Goal: Participate in discussion: Engage in conversation with other users on a specific topic

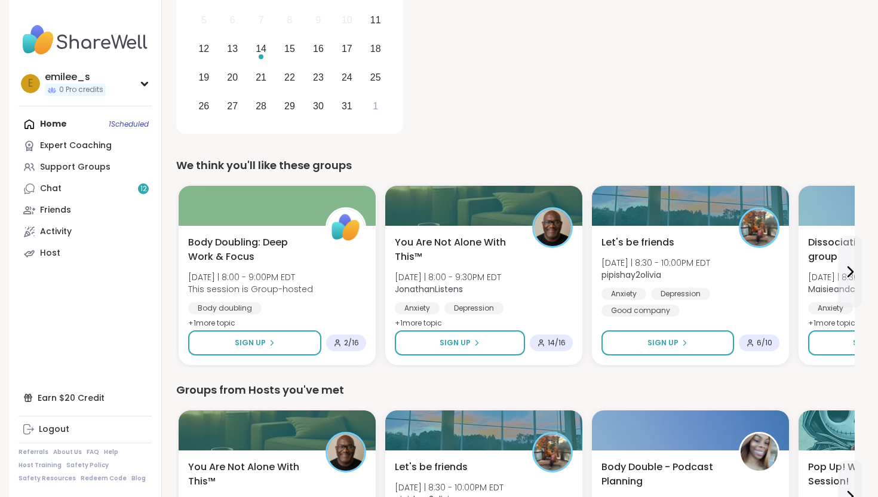
scroll to position [244, 0]
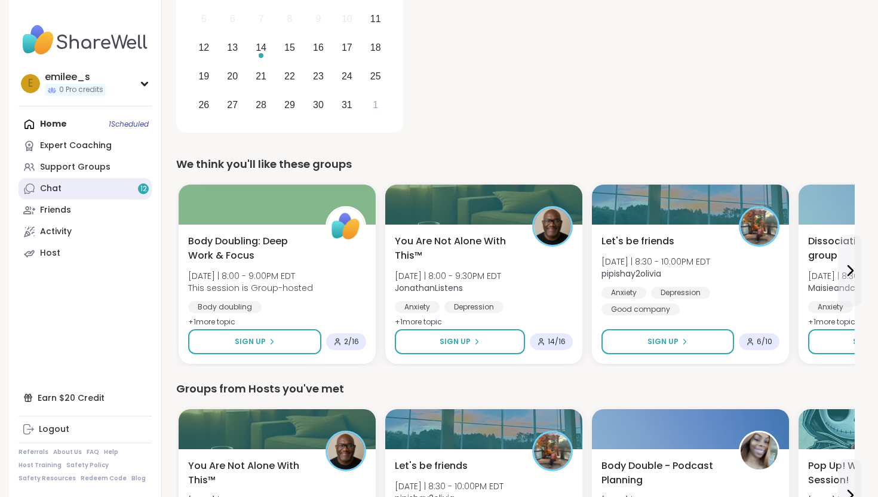
click at [50, 186] on div "Chat 12" at bounding box center [50, 189] width 21 height 12
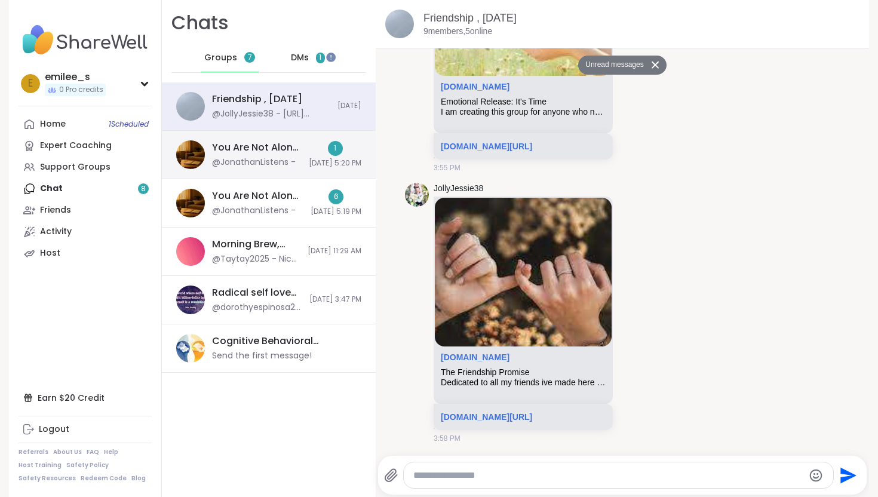
click at [254, 147] on div "You Are Not Alone With This, [DATE]" at bounding box center [257, 147] width 90 height 13
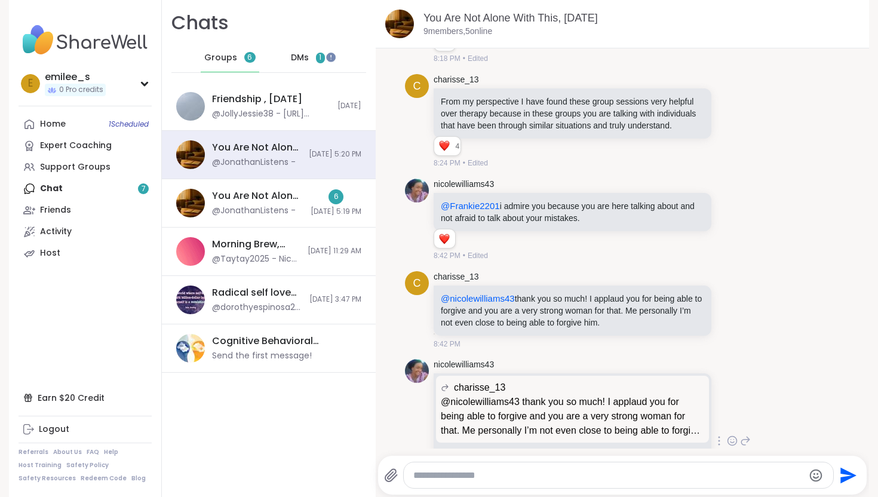
scroll to position [3468, 0]
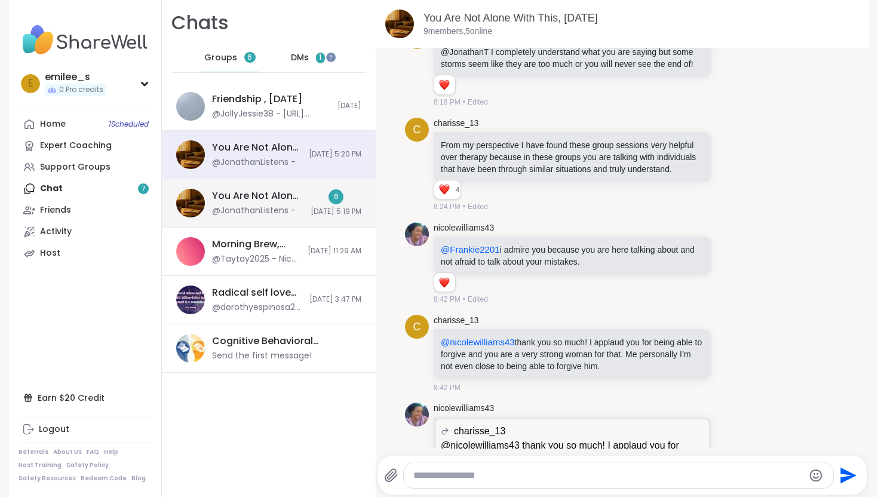
click at [267, 200] on div "You Are Not Alone: Midday Reset, [DATE]" at bounding box center [257, 195] width 91 height 13
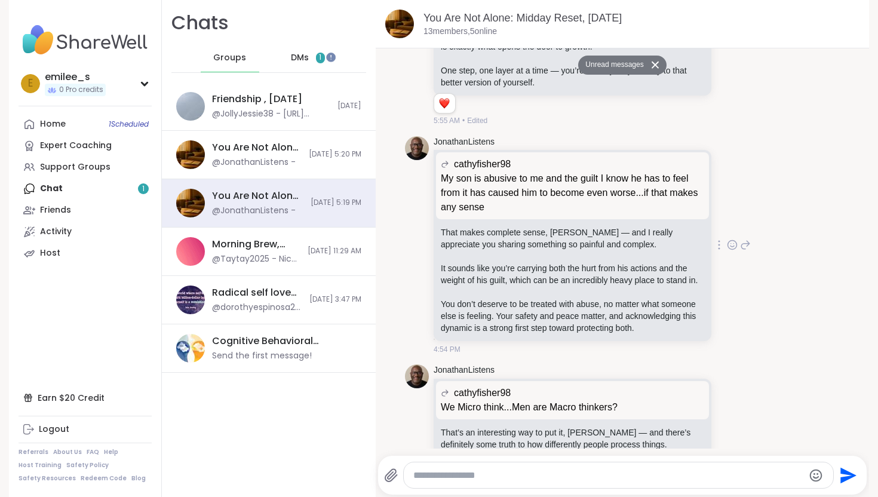
scroll to position [6109, 0]
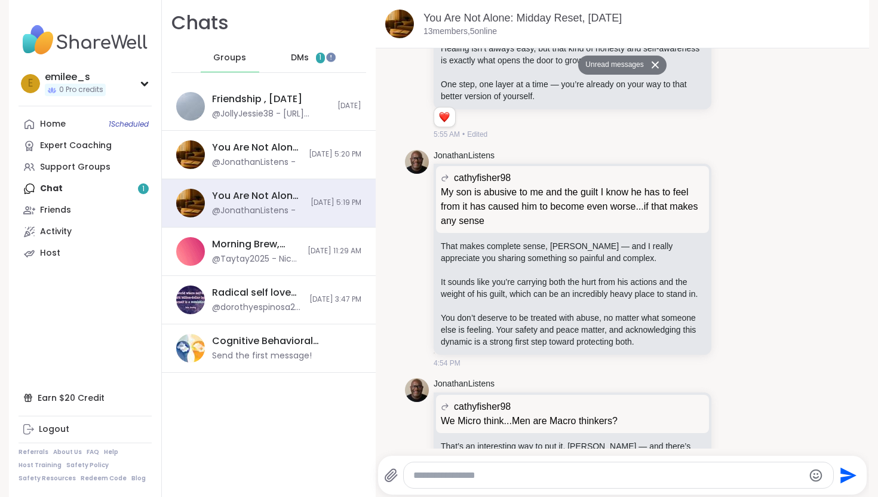
click at [289, 60] on div "DMs 1" at bounding box center [308, 58] width 59 height 29
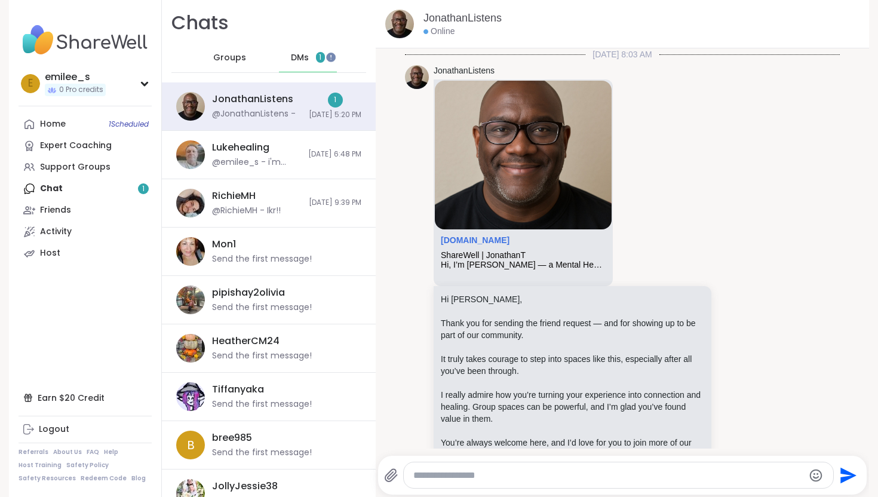
scroll to position [610, 0]
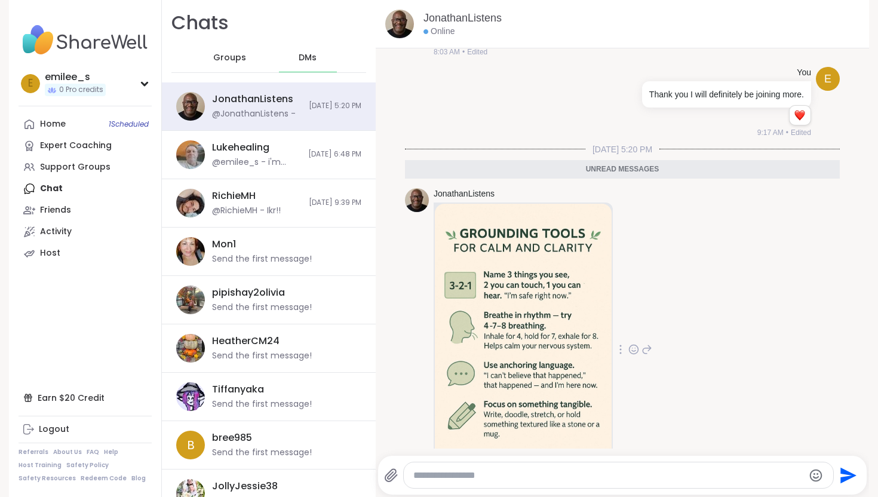
scroll to position [610, 0]
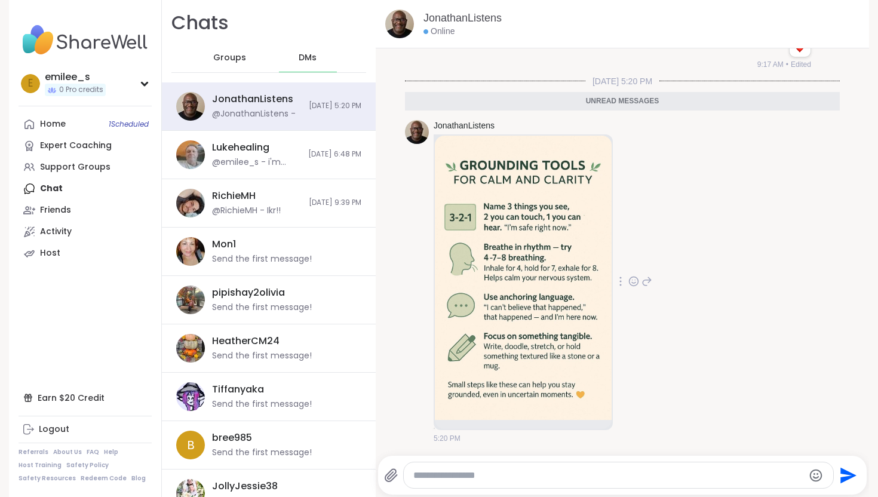
click at [636, 284] on icon at bounding box center [633, 280] width 9 height 9
click at [631, 265] on div "Select Reaction: Heart" at bounding box center [633, 262] width 11 height 11
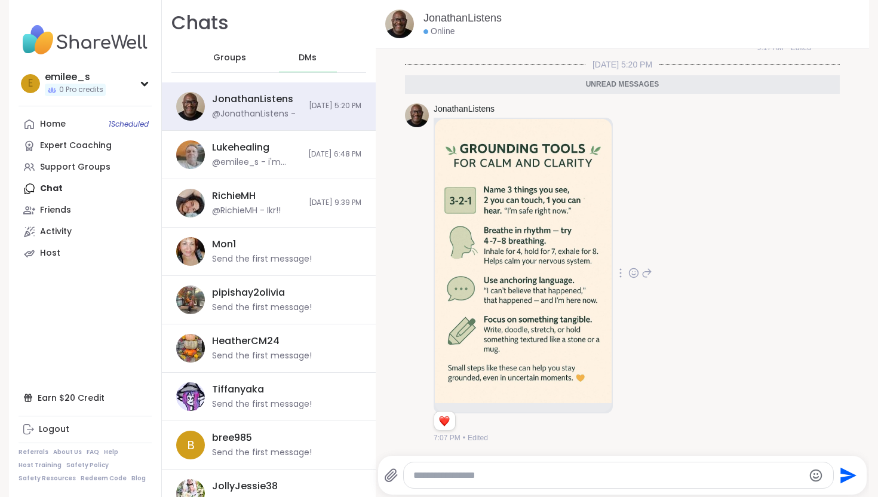
click at [542, 266] on img at bounding box center [523, 261] width 177 height 284
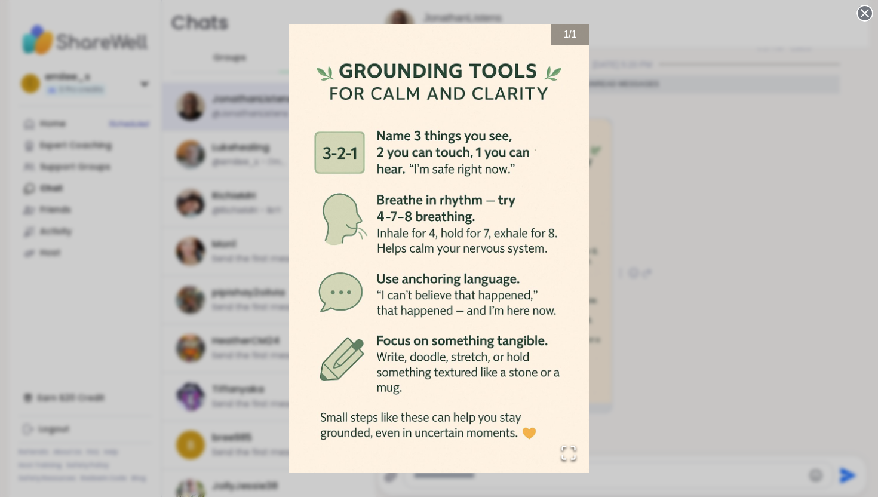
click at [728, 118] on div "1 / 1" at bounding box center [439, 248] width 878 height 497
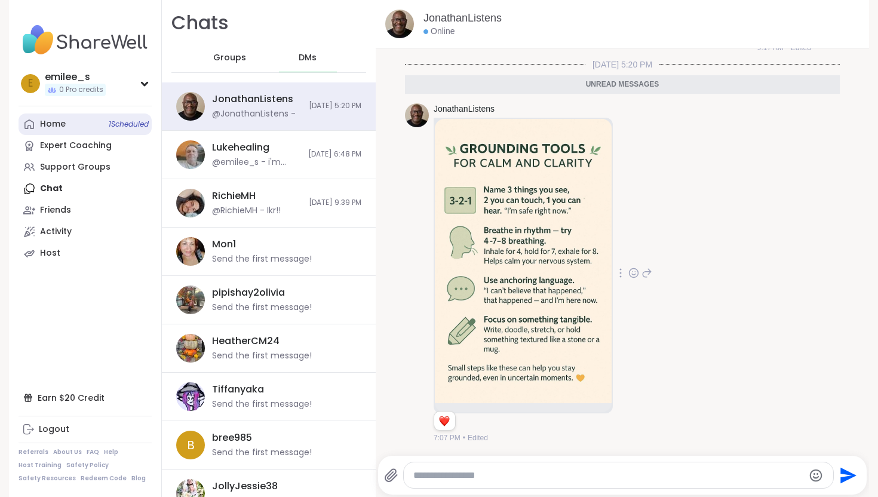
click at [74, 121] on link "Home 1 Scheduled" at bounding box center [85, 123] width 133 height 21
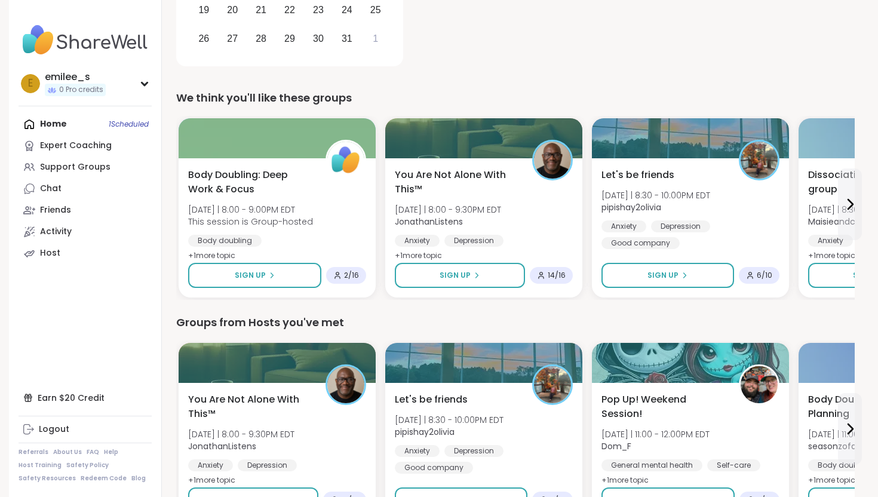
scroll to position [309, 0]
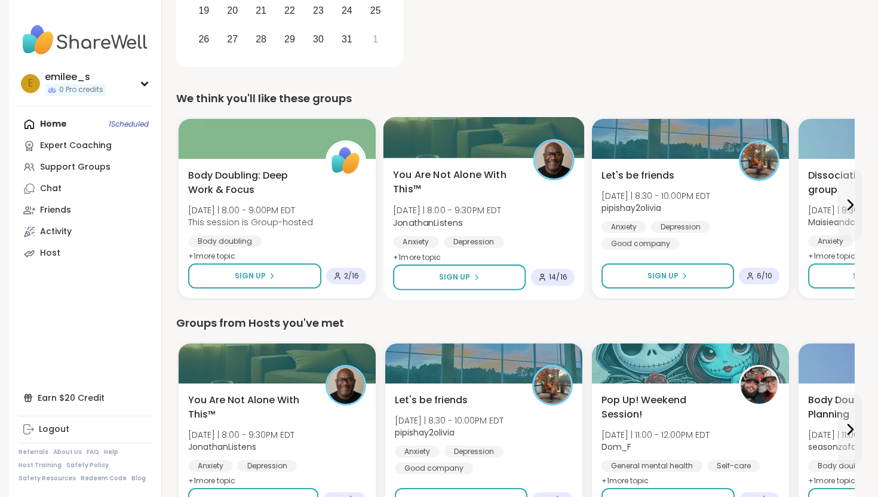
click at [460, 250] on div "You Are Not Alone With This™ [DATE] | 8:00 - 9:30PM EDT JonathanListens Anxiety…" at bounding box center [483, 229] width 201 height 142
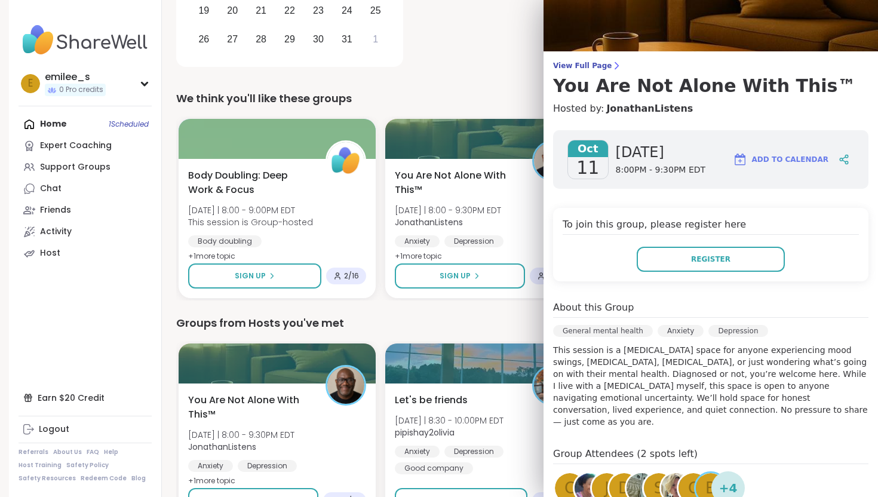
scroll to position [47, 0]
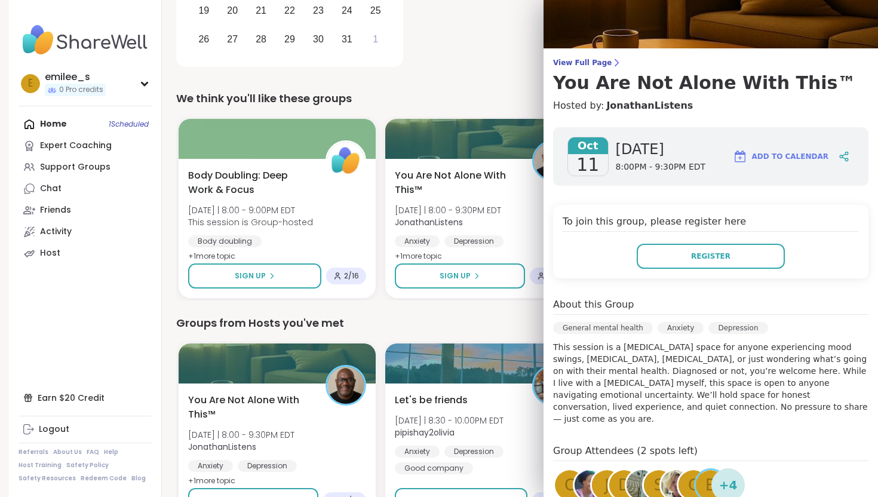
click at [484, 319] on div "Groups from Hosts you've met" at bounding box center [515, 323] width 678 height 17
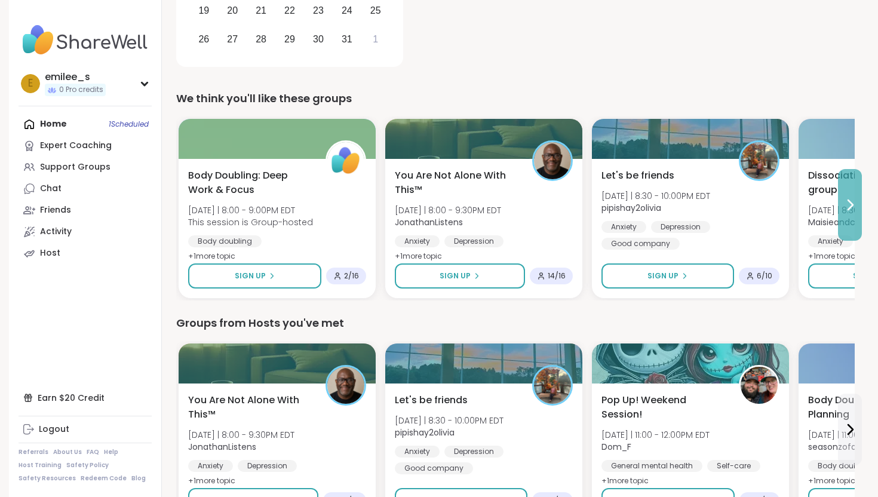
click at [845, 198] on icon at bounding box center [849, 205] width 14 height 14
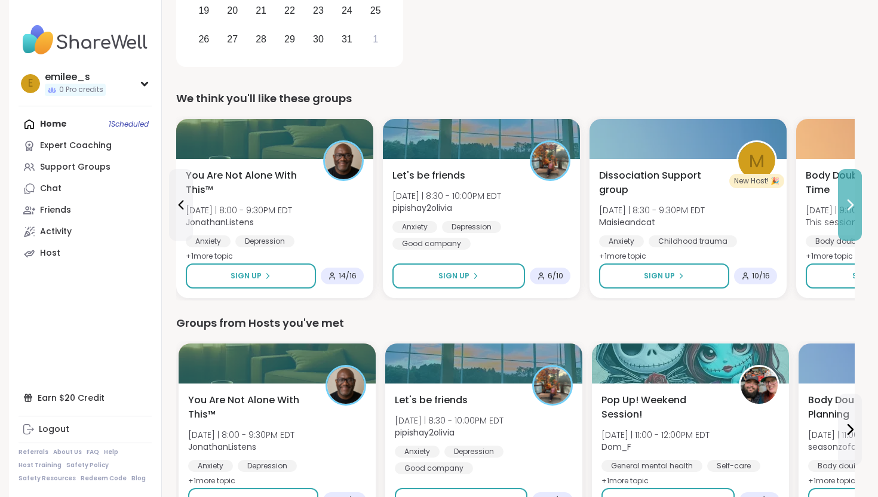
click at [848, 194] on button at bounding box center [850, 205] width 24 height 72
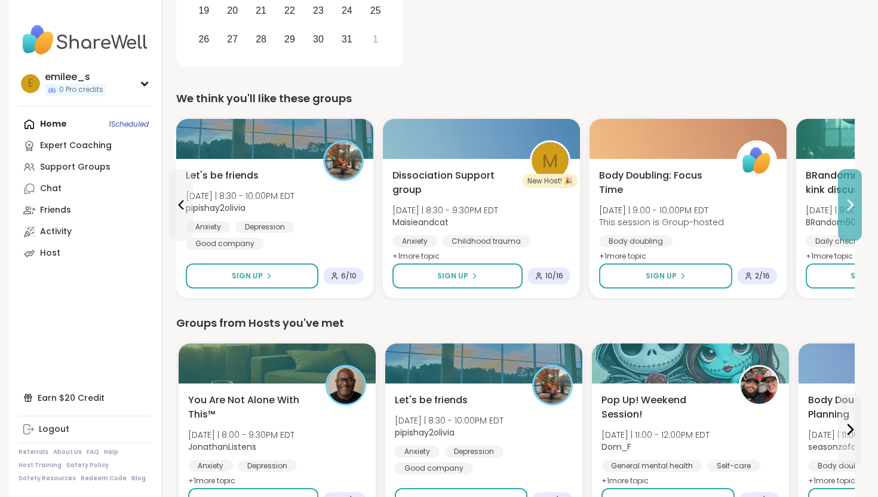
click at [848, 194] on button at bounding box center [850, 205] width 24 height 72
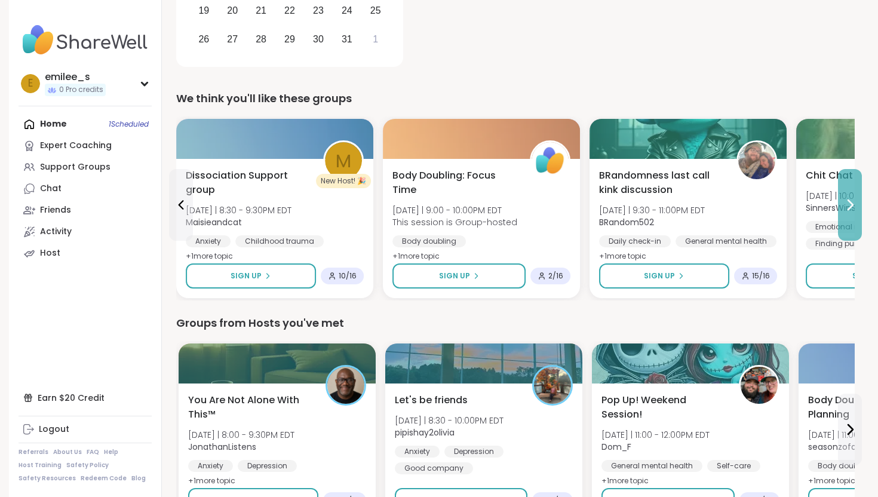
click at [848, 194] on button at bounding box center [850, 205] width 24 height 72
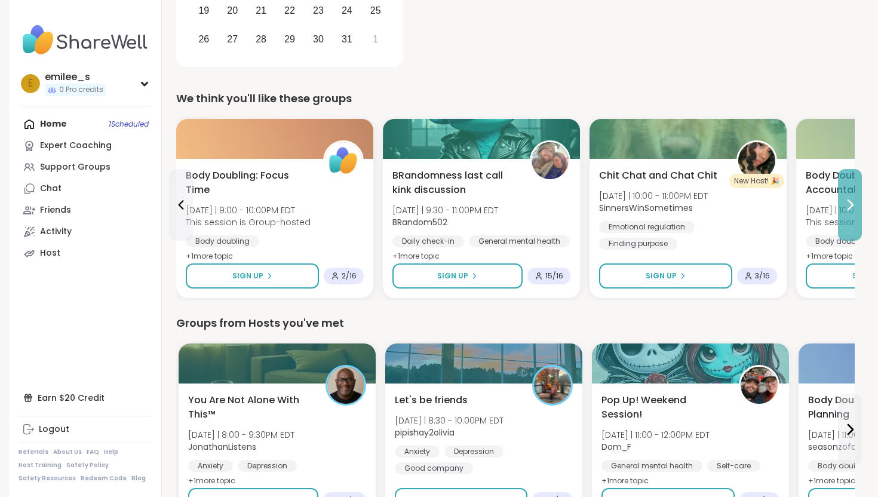
click at [856, 193] on button at bounding box center [850, 205] width 24 height 72
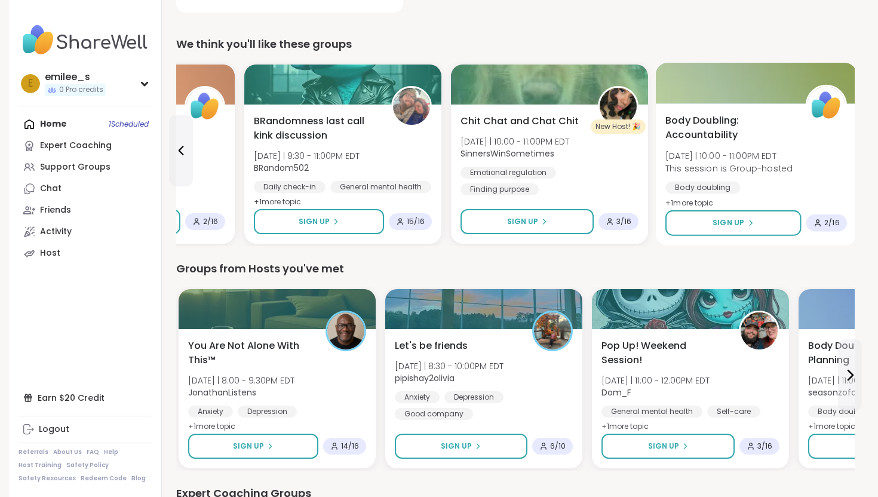
scroll to position [365, 0]
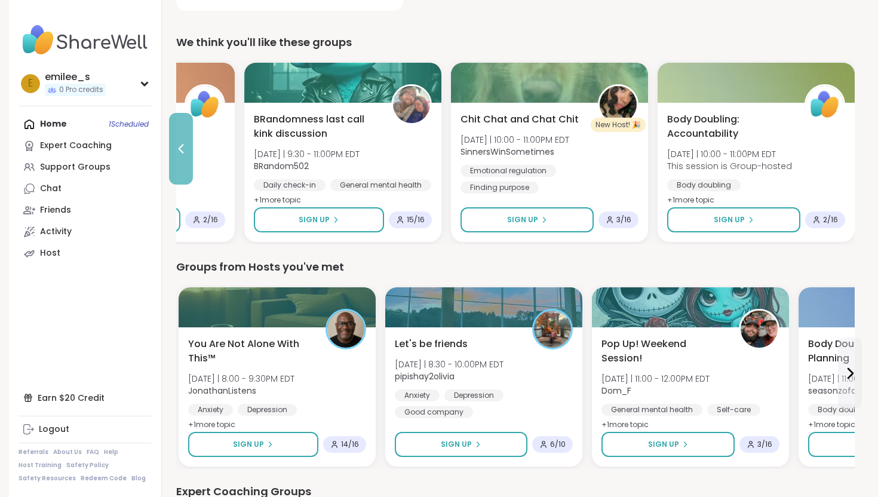
click at [180, 140] on button at bounding box center [181, 149] width 24 height 72
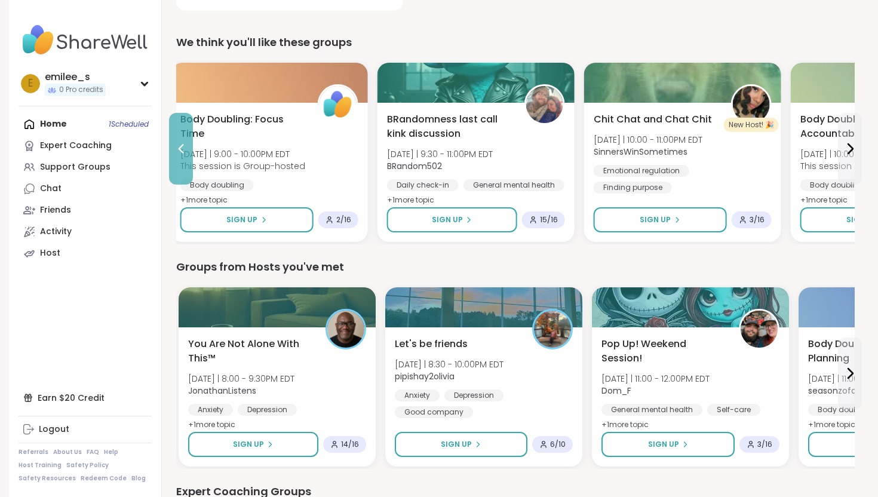
click at [180, 141] on icon at bounding box center [181, 148] width 14 height 14
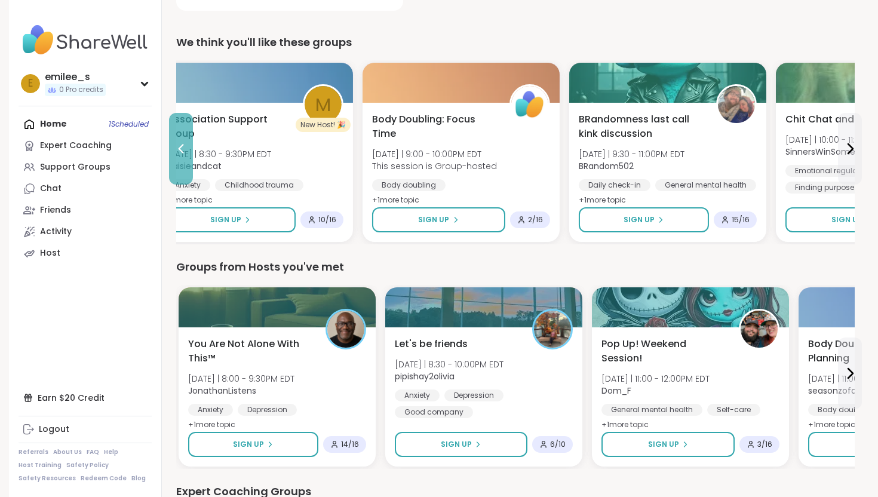
click at [180, 141] on icon at bounding box center [181, 148] width 14 height 14
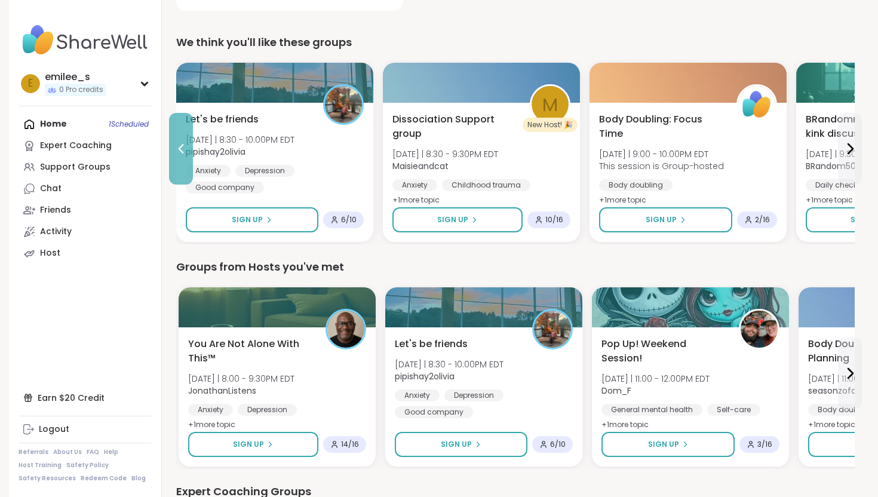
click at [184, 142] on icon at bounding box center [181, 148] width 14 height 14
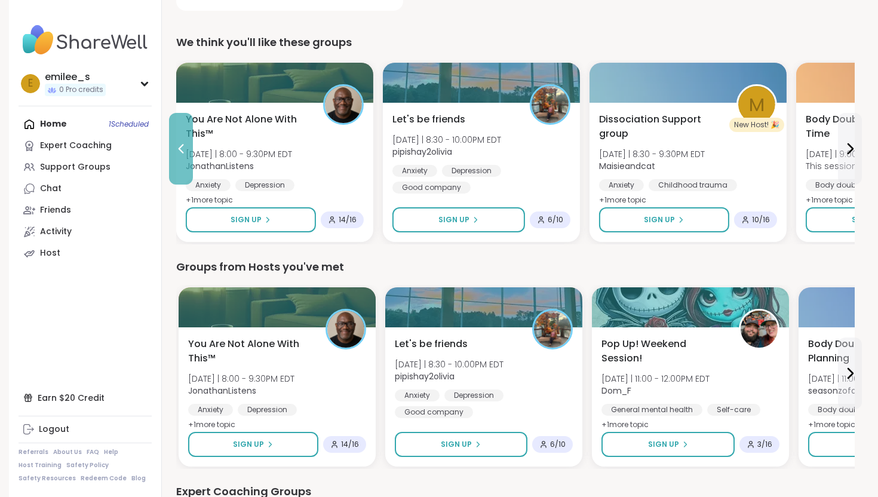
click at [184, 143] on icon at bounding box center [181, 148] width 14 height 14
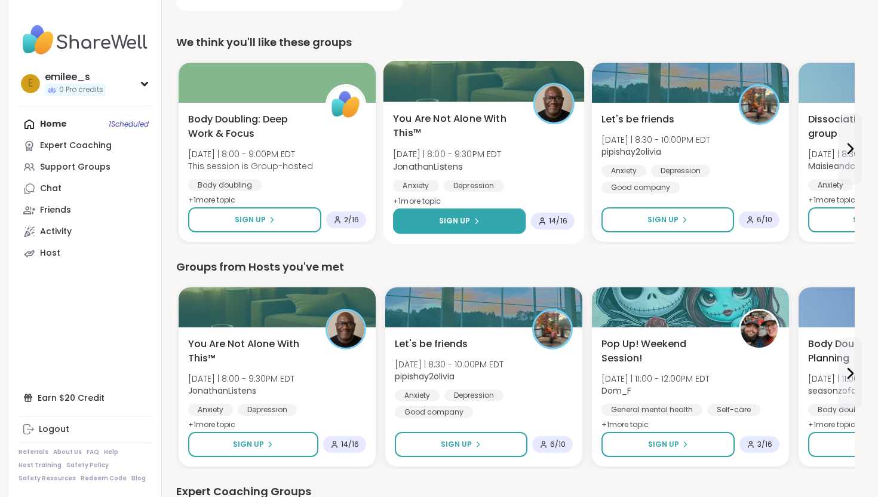
click at [482, 222] on button "Sign Up" at bounding box center [459, 221] width 133 height 26
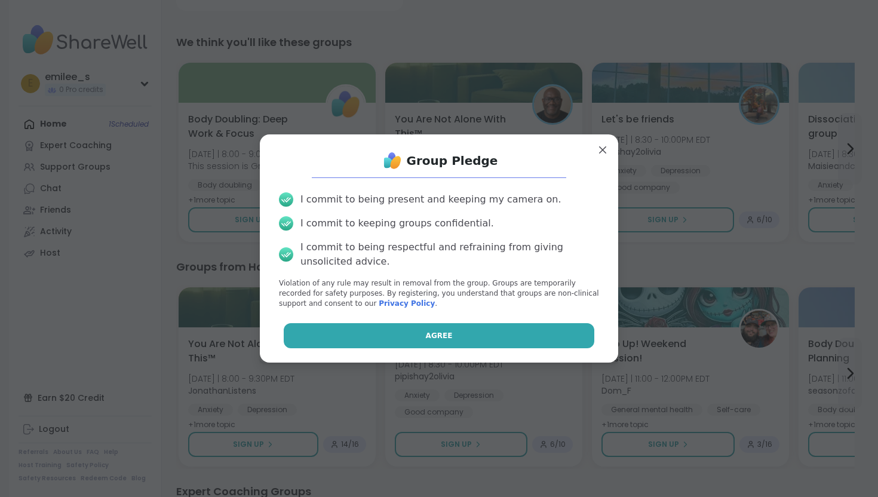
click at [450, 340] on span "Agree" at bounding box center [439, 335] width 27 height 11
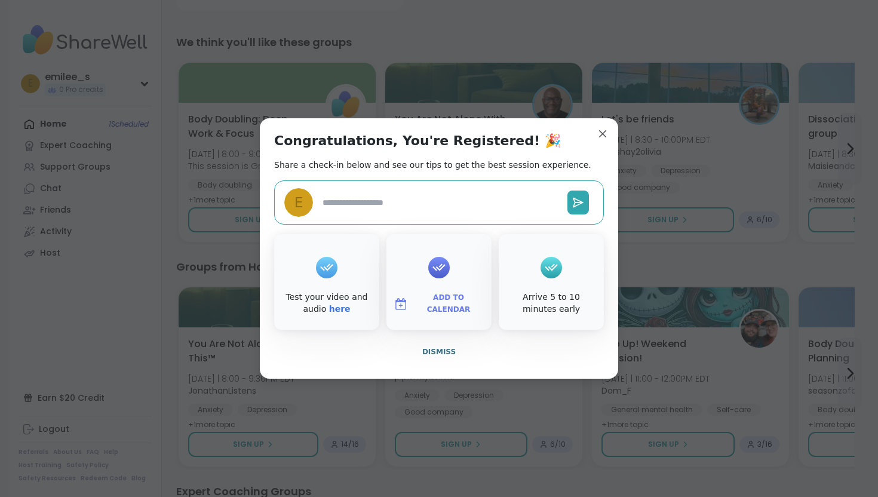
type textarea "*"
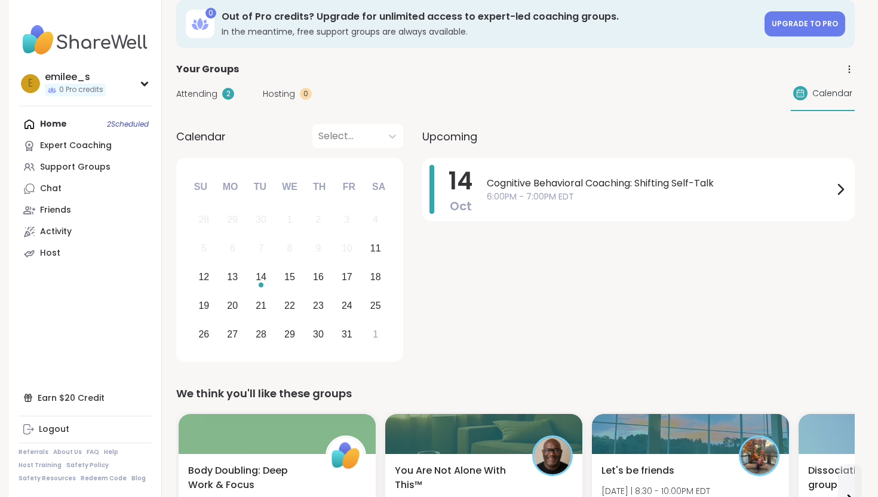
scroll to position [0, 0]
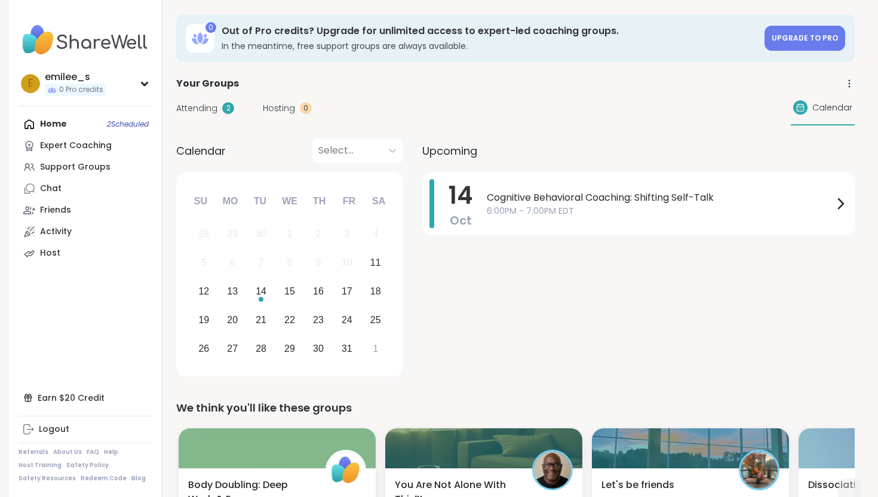
click at [201, 110] on span "Attending" at bounding box center [196, 108] width 41 height 13
